Goal: Information Seeking & Learning: Learn about a topic

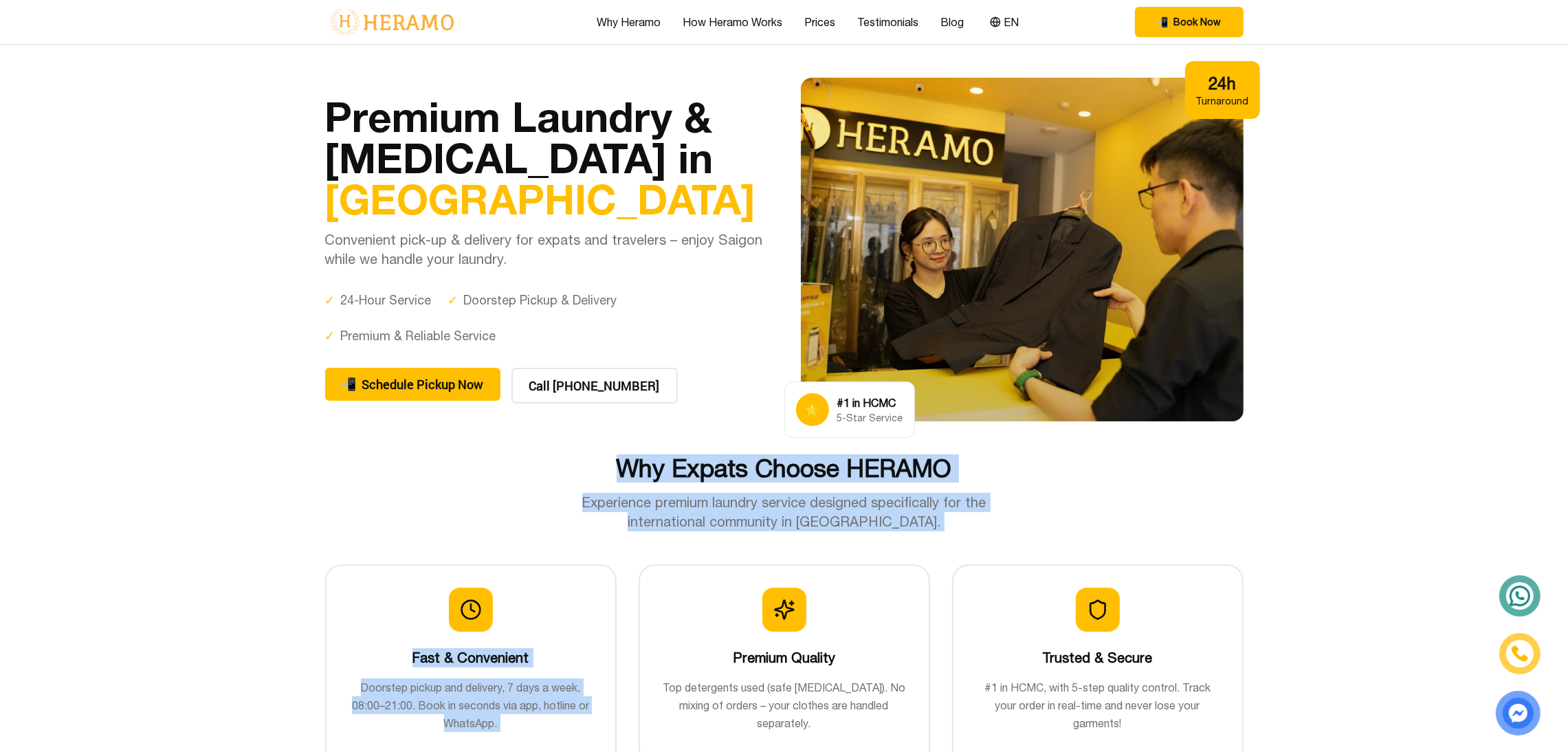
drag, startPoint x: 589, startPoint y: 454, endPoint x: 948, endPoint y: 540, distance: 369.2
click at [948, 540] on div "Why Expats Choose HERAMO Experience premium laundry service designed specifical…" at bounding box center [784, 687] width 963 height 466
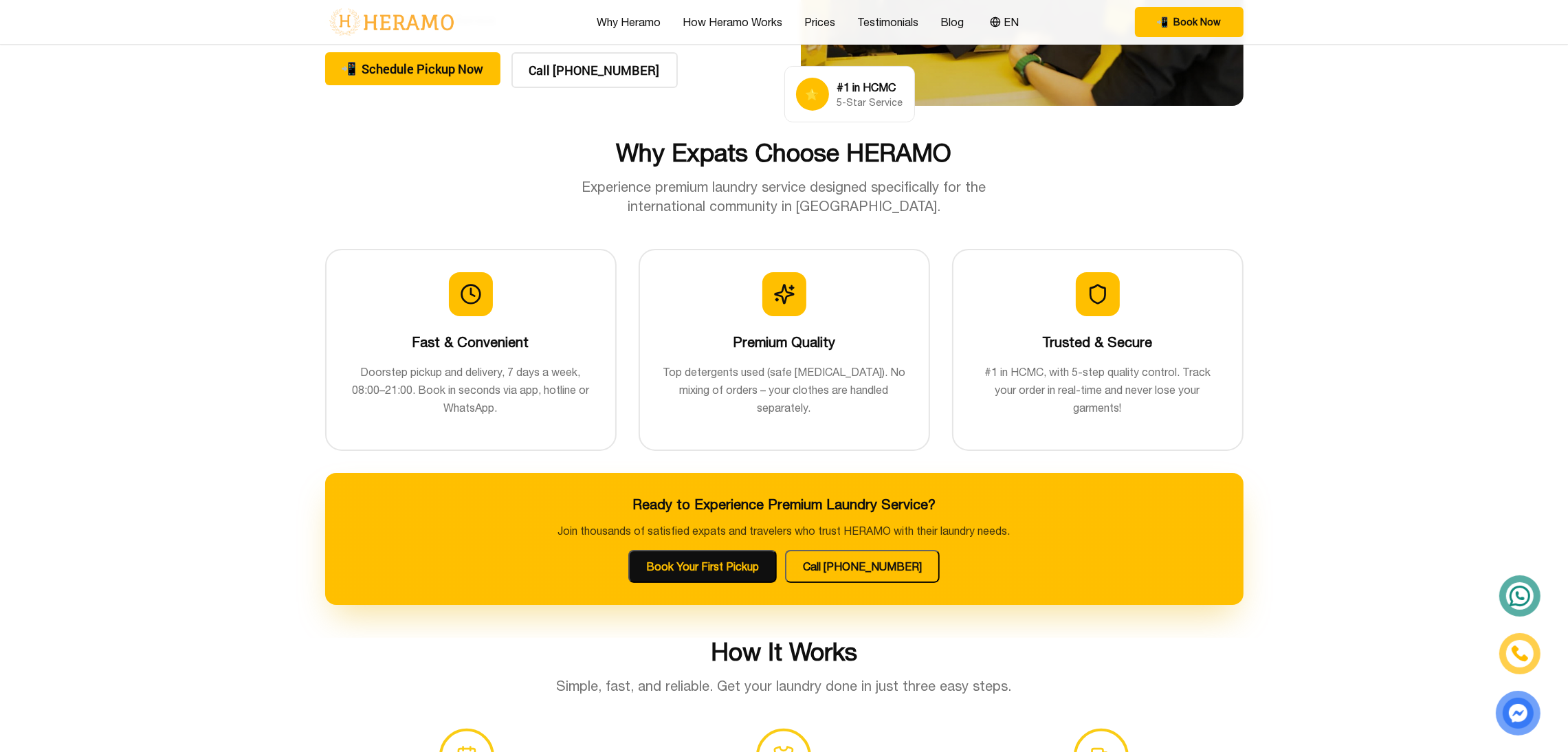
click at [1409, 426] on section "Why Expats Choose HERAMO Experience premium laundry service designed specifical…" at bounding box center [784, 389] width 1568 height 499
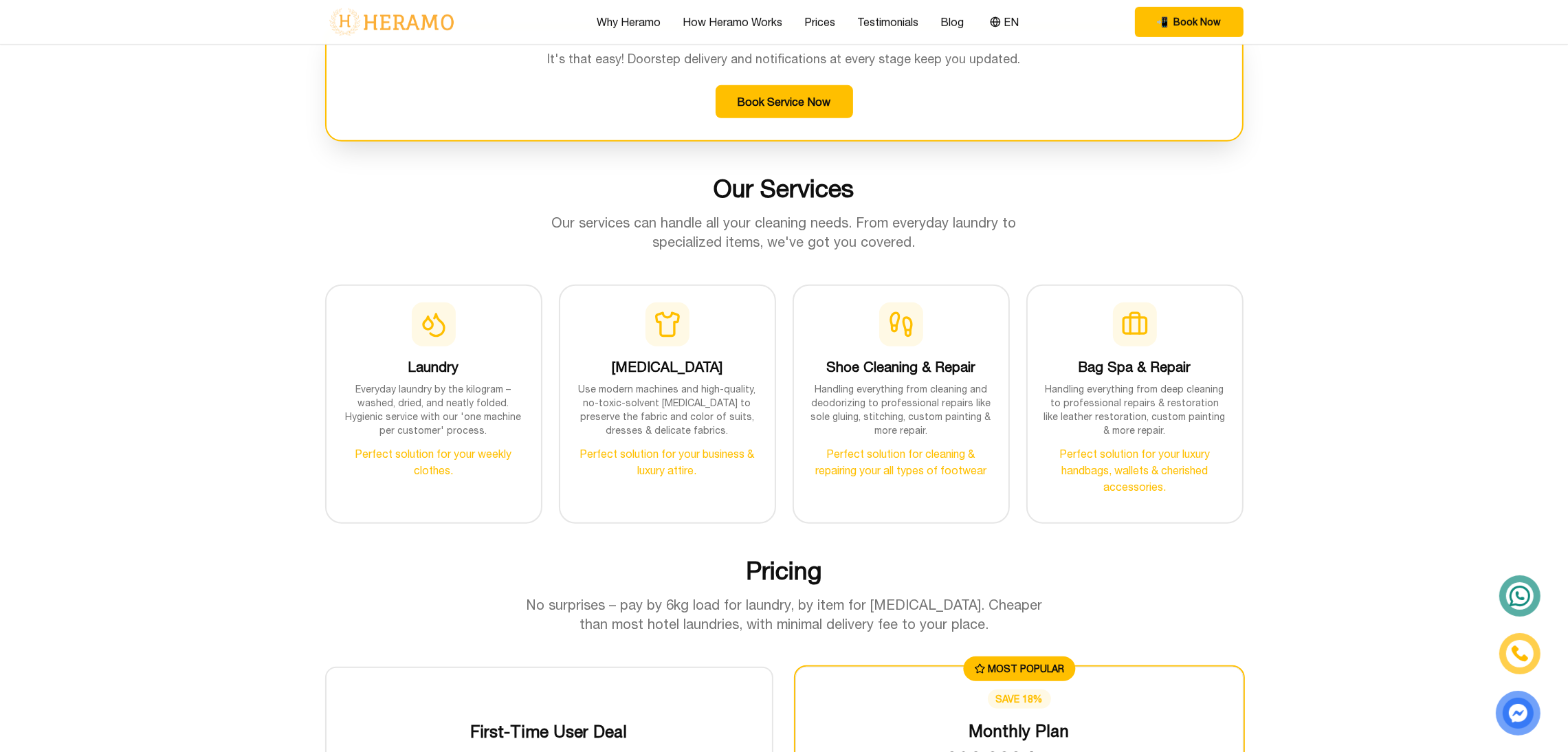
scroll to position [1248, 0]
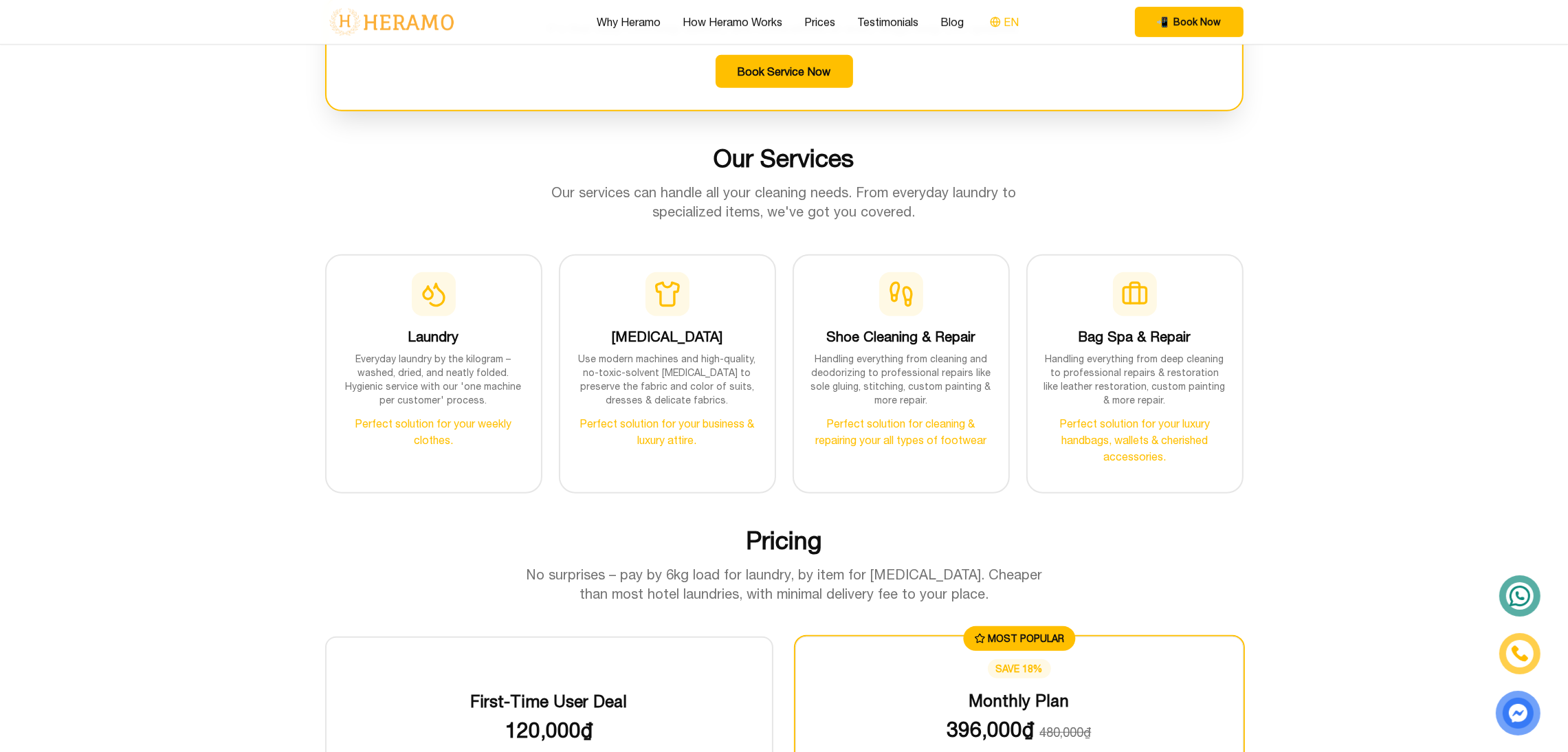
click at [1001, 21] on button "EN" at bounding box center [1004, 22] width 37 height 18
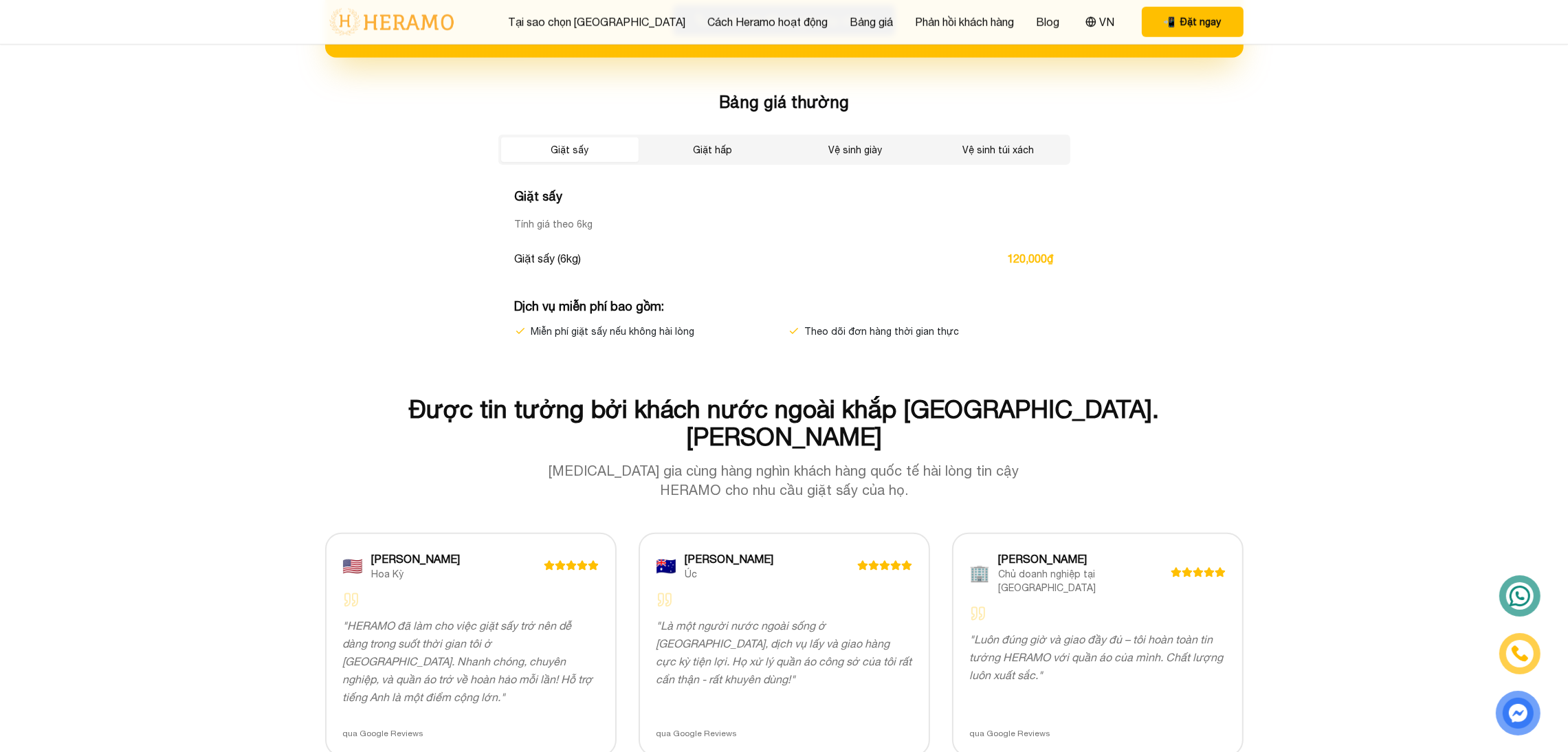
scroll to position [2369, 0]
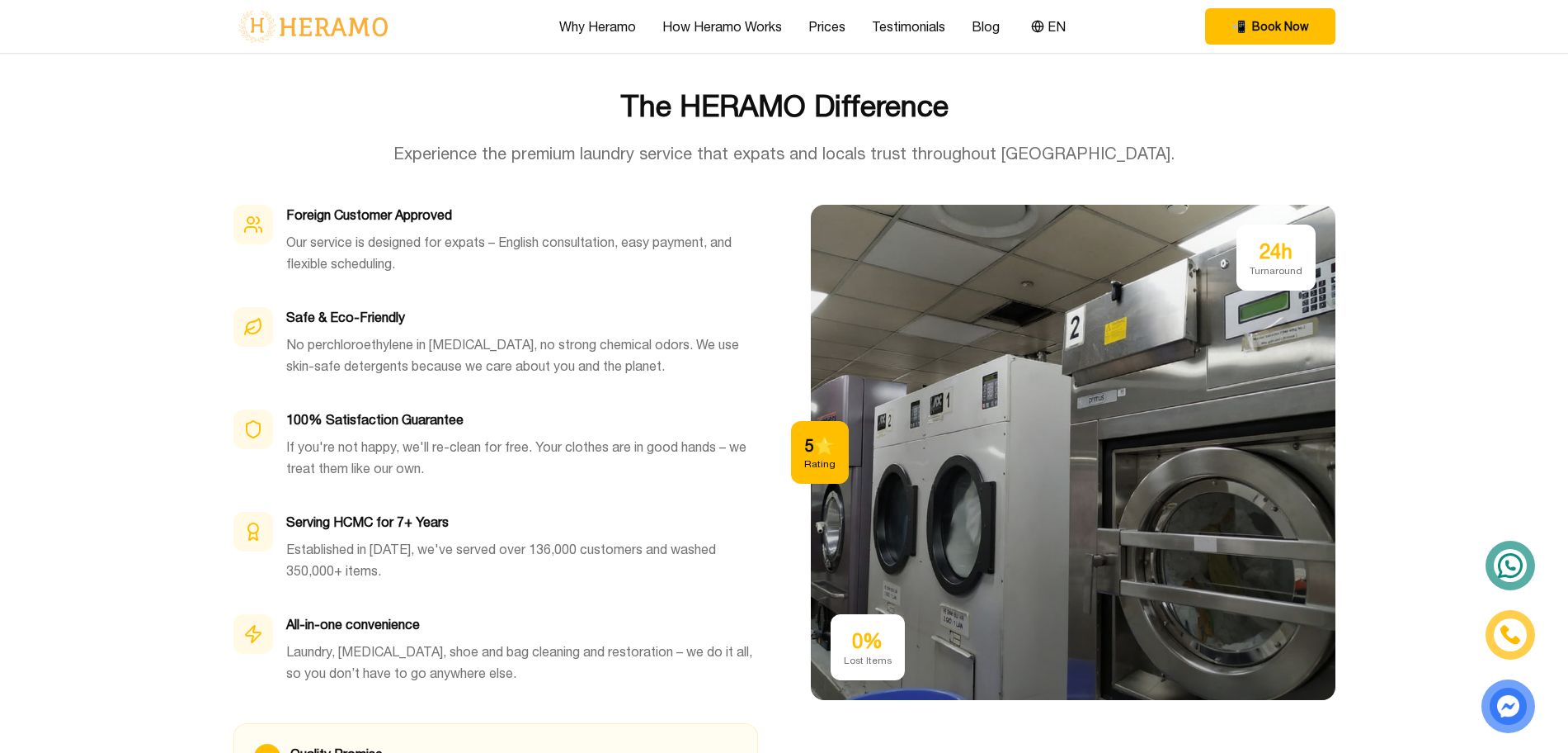
scroll to position [4725, 0]
